Goal: Information Seeking & Learning: Learn about a topic

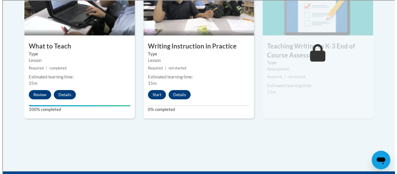
scroll to position [344, 0]
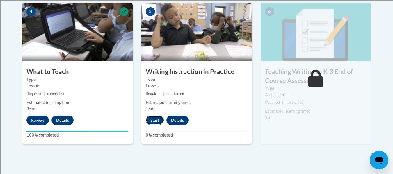
click at [153, 122] on button "Start" at bounding box center [155, 120] width 18 height 9
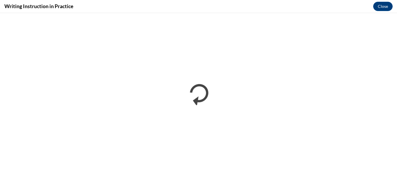
scroll to position [0, 0]
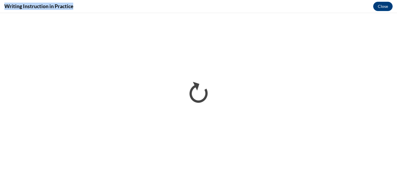
drag, startPoint x: 74, startPoint y: 7, endPoint x: 0, endPoint y: 1, distance: 74.4
click at [0, 1] on div "Writing Instruction in Practice Close" at bounding box center [198, 6] width 397 height 13
click at [16, 6] on h4 "Writing Instruction in Practice" at bounding box center [38, 6] width 69 height 7
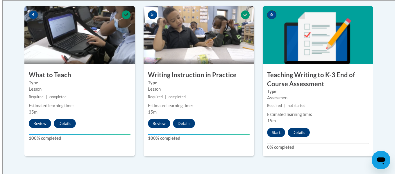
scroll to position [346, 0]
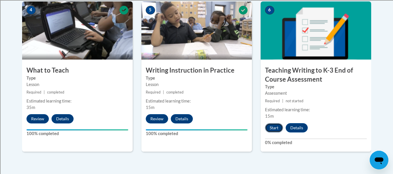
click at [271, 123] on button "Start" at bounding box center [274, 127] width 18 height 9
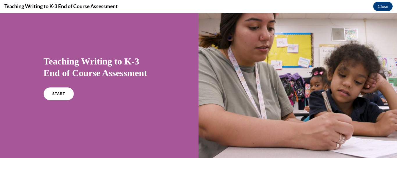
scroll to position [17, 0]
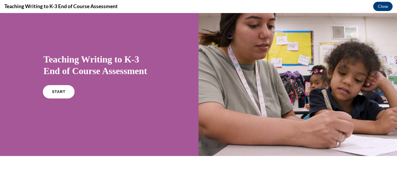
click at [63, 92] on link "START" at bounding box center [59, 91] width 32 height 13
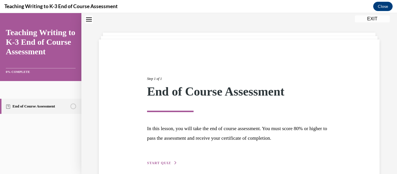
scroll to position [45, 0]
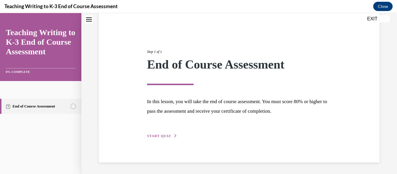
click at [165, 135] on span "START QUIZ" at bounding box center [159, 136] width 24 height 4
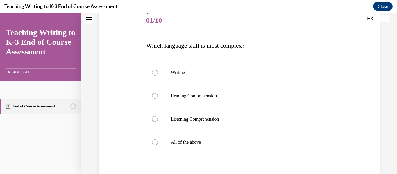
scroll to position [72, 0]
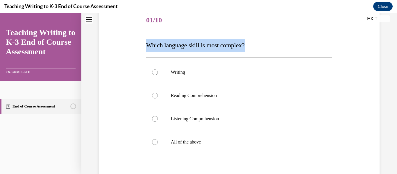
drag, startPoint x: 249, startPoint y: 45, endPoint x: 149, endPoint y: 44, distance: 100.7
click at [149, 44] on span "Which language skill is most complex?" at bounding box center [195, 45] width 99 height 7
copy span "Which language skill is most complex?"
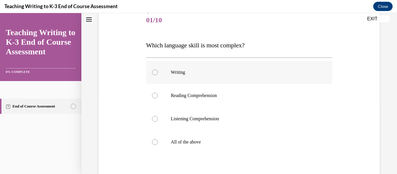
click at [169, 69] on label "Writing" at bounding box center [239, 72] width 187 height 23
click at [158, 70] on input "Writing" at bounding box center [155, 73] width 6 height 6
radio input "true"
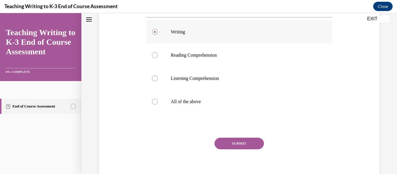
scroll to position [135, 0]
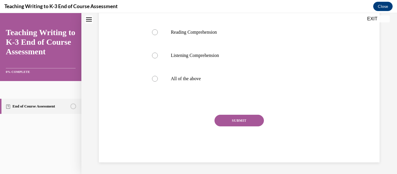
click at [231, 123] on button "SUBMIT" at bounding box center [239, 121] width 49 height 12
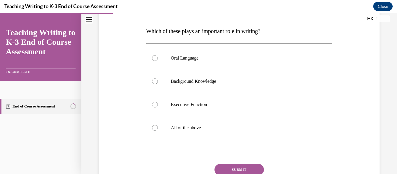
scroll to position [87, 0]
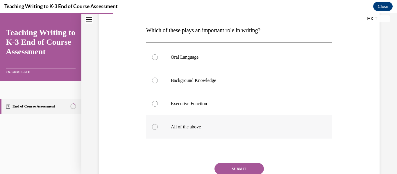
click at [207, 129] on p "All of the above" at bounding box center [244, 127] width 147 height 6
click at [158, 129] on input "All of the above" at bounding box center [155, 127] width 6 height 6
radio input "true"
click at [232, 171] on button "SUBMIT" at bounding box center [239, 169] width 49 height 12
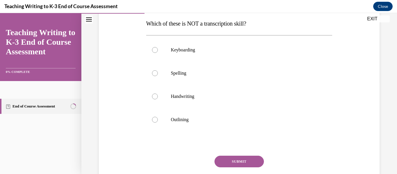
scroll to position [94, 0]
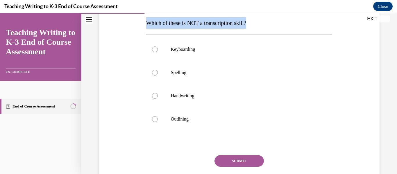
drag, startPoint x: 256, startPoint y: 23, endPoint x: 139, endPoint y: 21, distance: 117.6
click at [139, 21] on div "Question 03/10 Which of these is NOT a transcription skill? Keyboarding Spellin…" at bounding box center [239, 86] width 284 height 233
copy span "Which of these is NOT a transcription skill?"
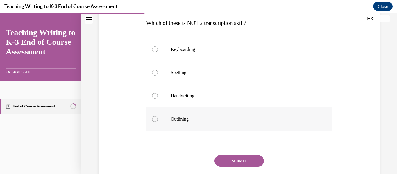
click at [200, 119] on p "Outlining" at bounding box center [244, 119] width 147 height 6
click at [158, 119] on input "Outlining" at bounding box center [155, 119] width 6 height 6
radio input "true"
click at [239, 159] on button "SUBMIT" at bounding box center [239, 161] width 49 height 12
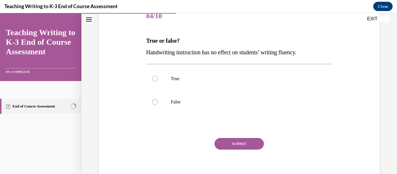
scroll to position [77, 0]
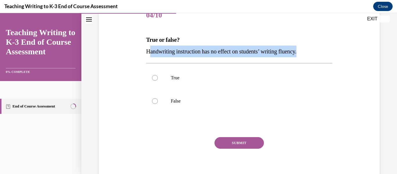
drag, startPoint x: 310, startPoint y: 53, endPoint x: 150, endPoint y: 49, distance: 159.5
click at [150, 49] on span "Handwriting instruction has no effect on students’ writing fluency." at bounding box center [221, 51] width 150 height 6
drag, startPoint x: 145, startPoint y: 48, endPoint x: 324, endPoint y: 51, distance: 179.0
click at [324, 51] on div "Question 04/10 True or false? Handwriting instruction has no effect on students…" at bounding box center [239, 90] width 189 height 190
copy span "Handwriting instruction has no effect on students’ writing fluency."
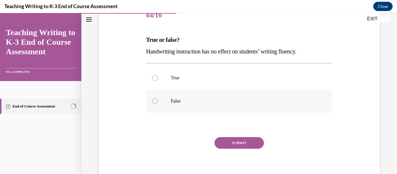
click at [167, 95] on label "False" at bounding box center [239, 101] width 187 height 23
click at [158, 98] on input "False" at bounding box center [155, 101] width 6 height 6
radio input "true"
click at [240, 140] on button "SUBMIT" at bounding box center [239, 143] width 49 height 12
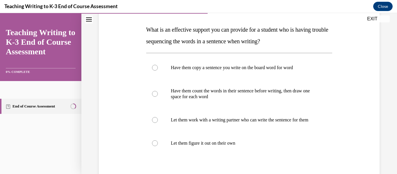
scroll to position [90, 0]
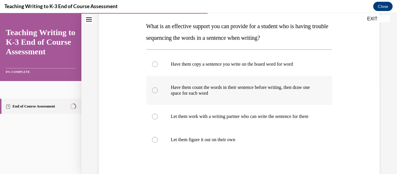
click at [209, 100] on label "Have them count the words in their sentence before writing, then draw one space…" at bounding box center [239, 90] width 187 height 29
click at [158, 93] on input "Have them count the words in their sentence before writing, then draw one space…" at bounding box center [155, 91] width 6 height 6
radio input "true"
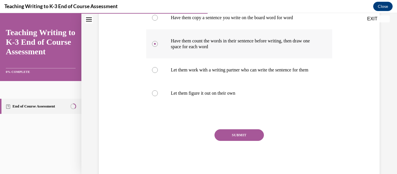
scroll to position [144, 0]
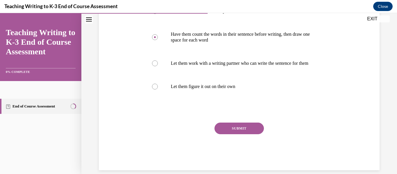
click at [240, 134] on button "SUBMIT" at bounding box center [239, 129] width 49 height 12
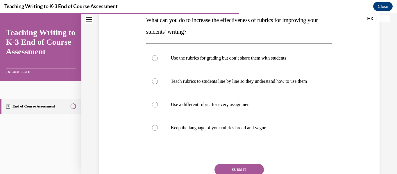
scroll to position [97, 0]
click at [199, 84] on p "Teach rubrics to students line by line so they understand how to use them" at bounding box center [244, 81] width 147 height 6
click at [158, 84] on input "Teach rubrics to students line by line so they understand how to use them" at bounding box center [155, 81] width 6 height 6
radio input "true"
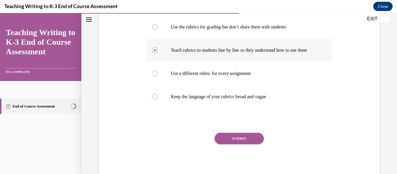
scroll to position [128, 0]
click at [231, 142] on button "SUBMIT" at bounding box center [239, 139] width 49 height 12
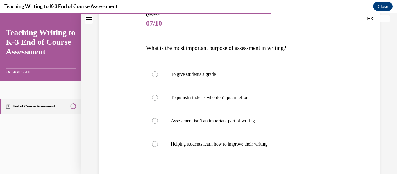
scroll to position [92, 0]
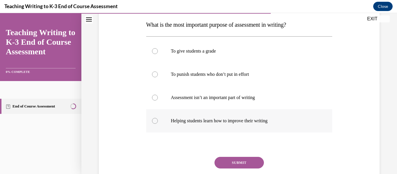
click at [238, 122] on p "Helping students learn how to improve their writing" at bounding box center [244, 121] width 147 height 6
click at [158, 122] on input "Helping students learn how to improve their writing" at bounding box center [155, 121] width 6 height 6
radio input "true"
click at [241, 165] on button "SUBMIT" at bounding box center [239, 163] width 49 height 12
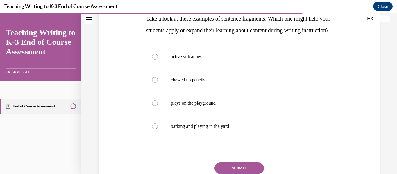
scroll to position [98, 0]
click at [162, 68] on label "active volcanoes" at bounding box center [239, 56] width 187 height 23
click at [158, 59] on input "active volcanoes" at bounding box center [155, 57] width 6 height 6
radio input "true"
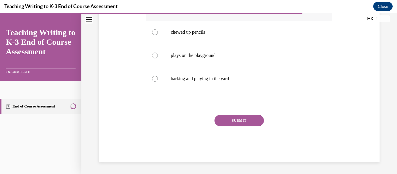
scroll to position [156, 0]
click at [224, 126] on button "SUBMIT" at bounding box center [239, 121] width 49 height 12
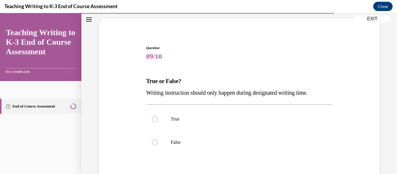
scroll to position [59, 0]
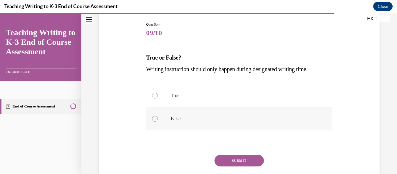
click at [214, 115] on label "False" at bounding box center [239, 118] width 187 height 23
click at [158, 116] on input "False" at bounding box center [155, 119] width 6 height 6
radio input "true"
drag, startPoint x: 236, startPoint y: 154, endPoint x: 239, endPoint y: 157, distance: 4.2
click at [239, 157] on div "Question 09/10 True or False? Writing instruction should only happen during des…" at bounding box center [239, 112] width 187 height 181
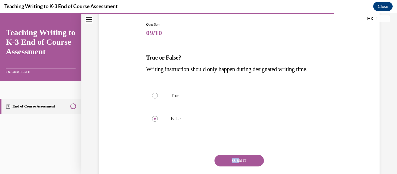
click at [235, 151] on div at bounding box center [235, 151] width 0 height 0
click at [239, 157] on button "SUBMIT" at bounding box center [239, 161] width 49 height 12
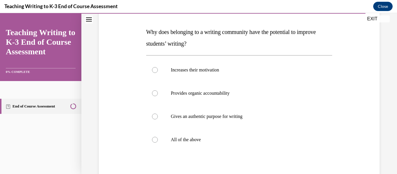
scroll to position [86, 0]
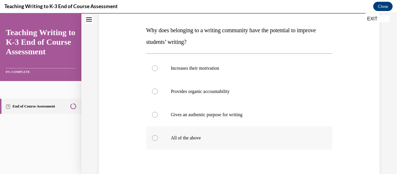
click at [208, 140] on p "All of the above" at bounding box center [244, 138] width 147 height 6
click at [158, 140] on input "All of the above" at bounding box center [155, 138] width 6 height 6
radio input "true"
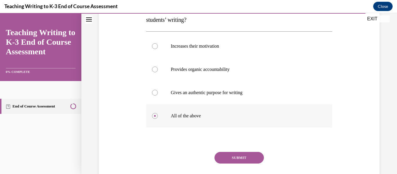
scroll to position [109, 0]
click at [225, 155] on button "SUBMIT" at bounding box center [239, 158] width 49 height 12
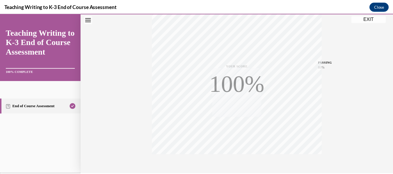
scroll to position [137, 0]
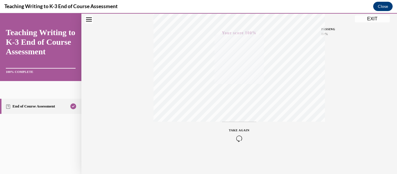
click at [381, 9] on button "Close" at bounding box center [383, 6] width 19 height 9
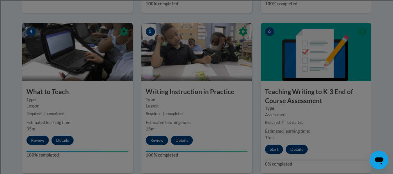
scroll to position [322, 0]
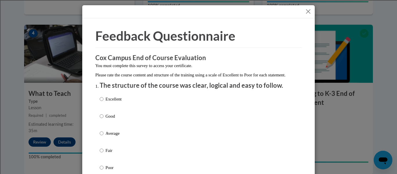
click at [310, 10] on div at bounding box center [198, 11] width 233 height 13
click at [308, 10] on button "Close" at bounding box center [308, 11] width 7 height 7
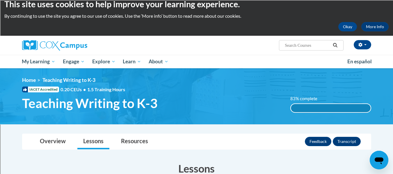
scroll to position [0, 0]
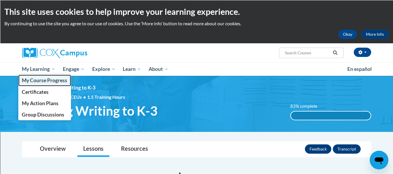
click at [44, 81] on span "My Course Progress" at bounding box center [44, 80] width 45 height 6
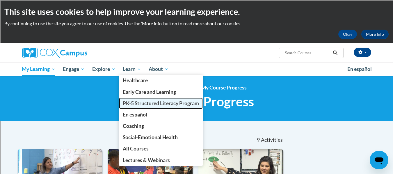
click at [134, 108] on link "PK-5 Structured Literacy Program" at bounding box center [161, 103] width 84 height 11
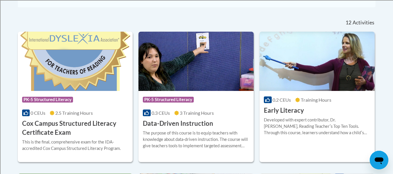
scroll to position [235, 0]
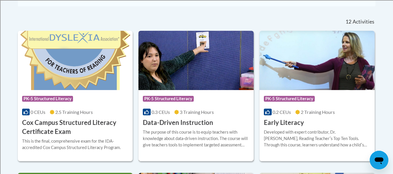
click at [169, 121] on h3 "Data-Driven Instruction" at bounding box center [178, 122] width 70 height 9
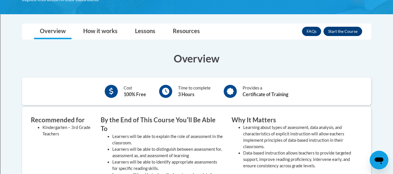
scroll to position [139, 0]
